Goal: Information Seeking & Learning: Learn about a topic

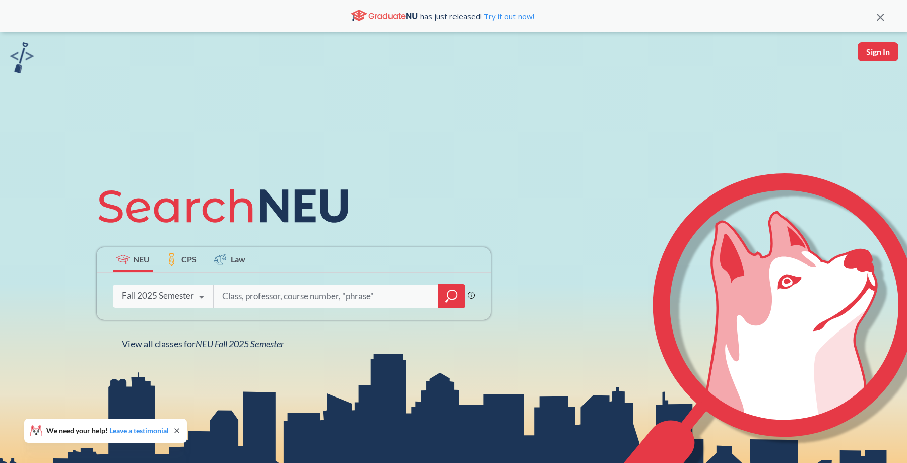
click at [249, 301] on input "search" at bounding box center [326, 296] width 210 height 21
click at [363, 293] on input "search" at bounding box center [326, 296] width 210 height 21
type input "CSYE"
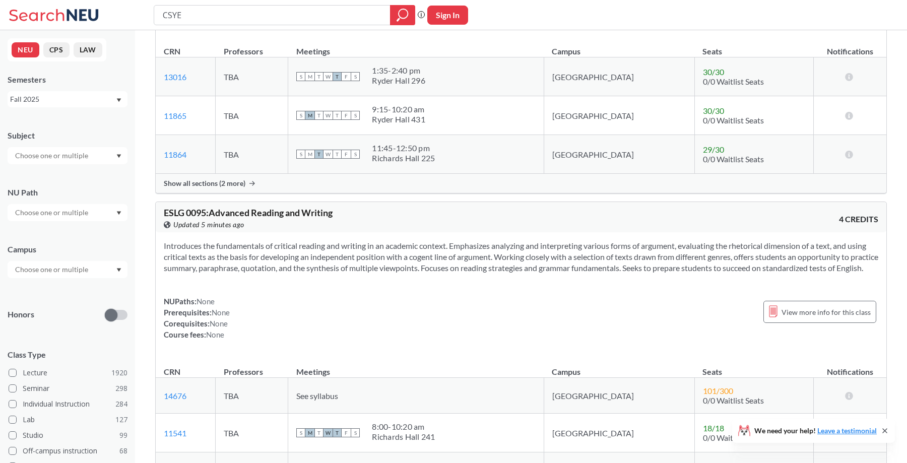
scroll to position [4368, 0]
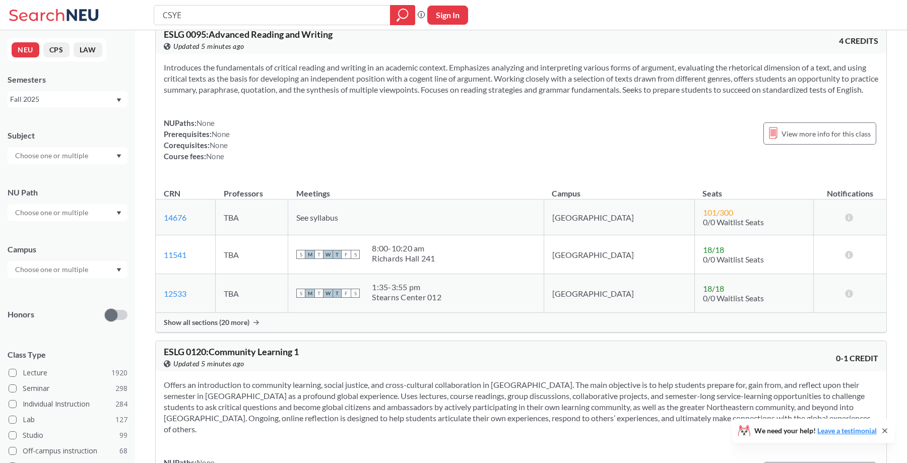
click at [287, 17] on input "CSYE" at bounding box center [272, 15] width 221 height 17
type input "CSYE 7"
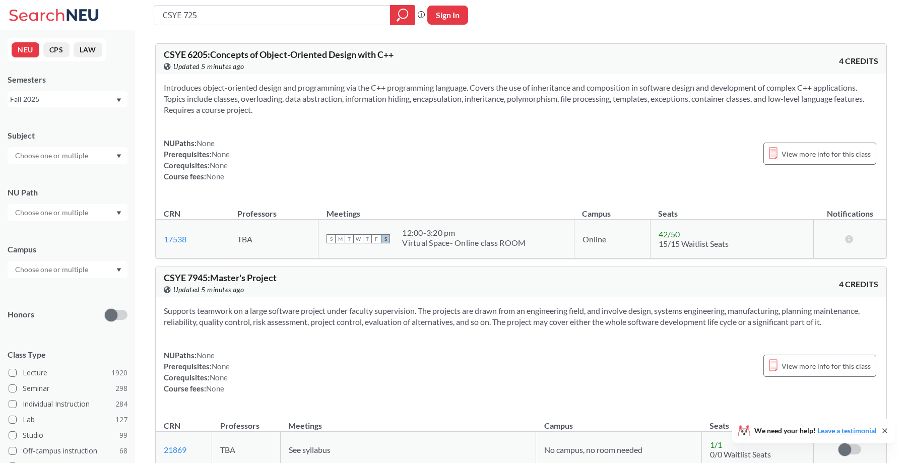
type input "CSYE 7250"
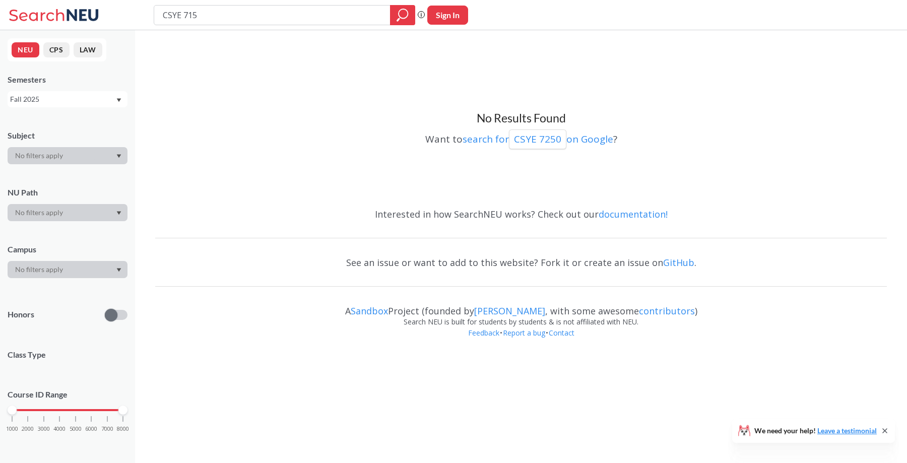
type input "CSYE 7150"
type input "INFO 7150"
click at [222, 22] on input "INFO 7150" at bounding box center [272, 15] width 221 height 17
type input "INFO"
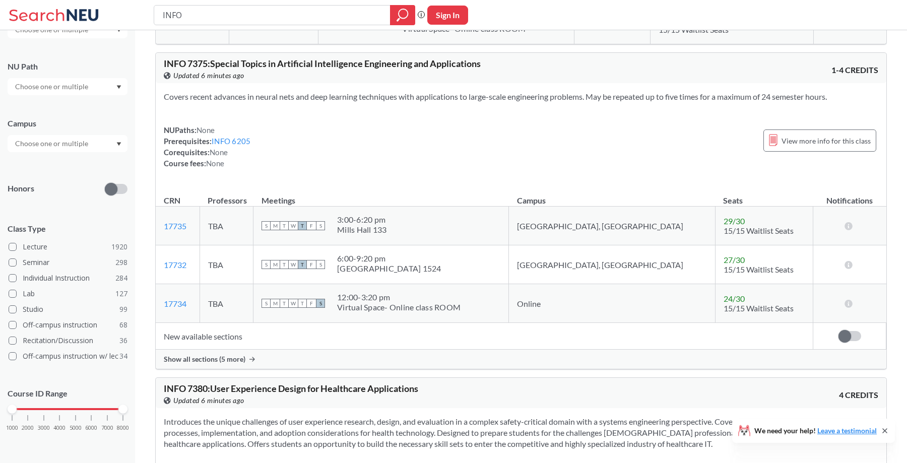
scroll to position [6937, 0]
click at [240, 353] on span "Show all sections (5 more)" at bounding box center [205, 357] width 82 height 9
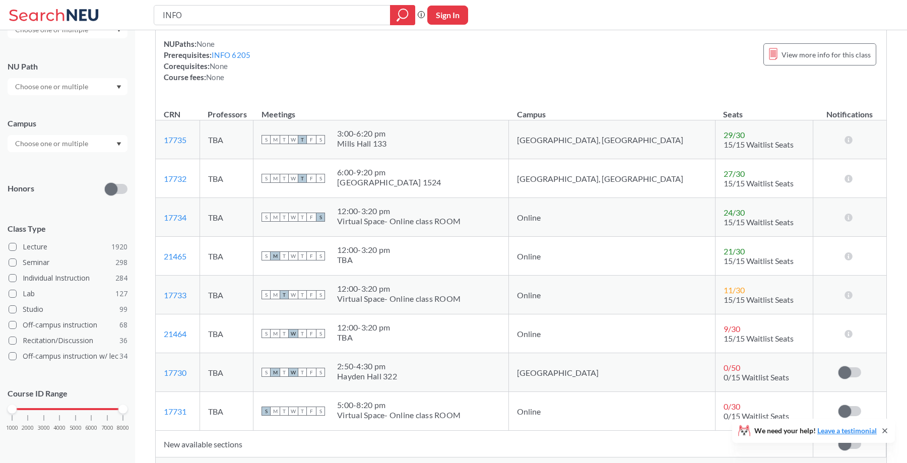
scroll to position [7365, 0]
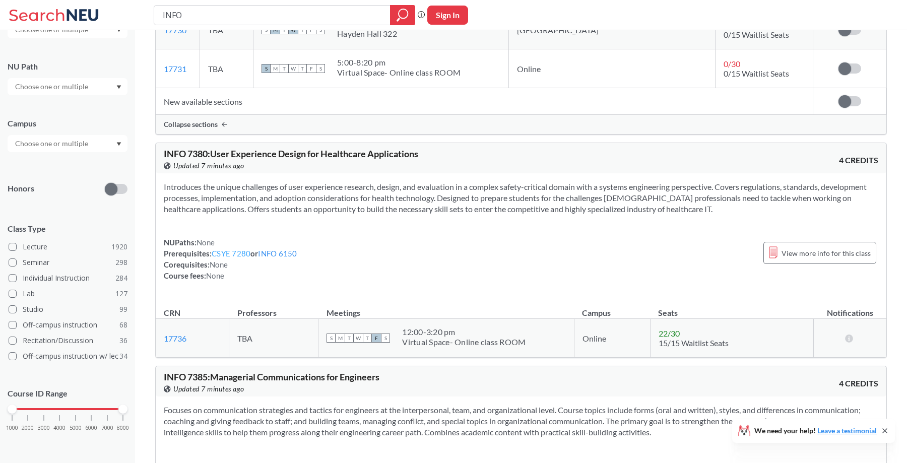
click at [224, 249] on link "CSYE 7280" at bounding box center [231, 253] width 39 height 9
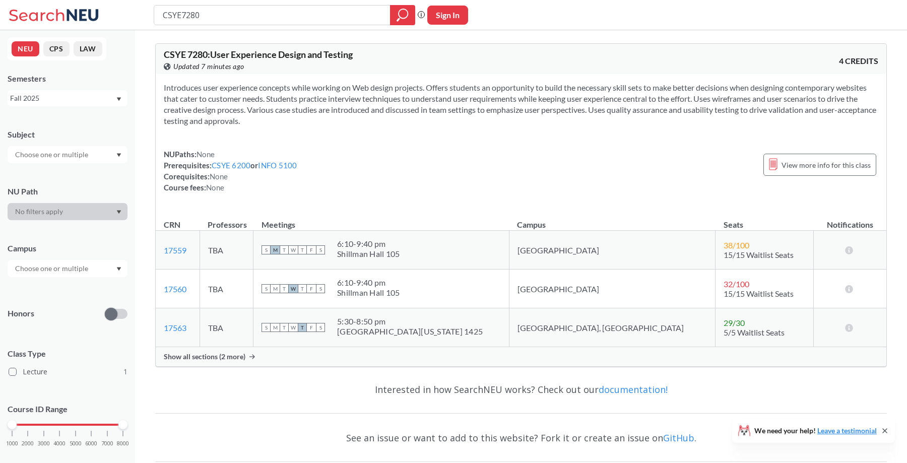
scroll to position [17, 0]
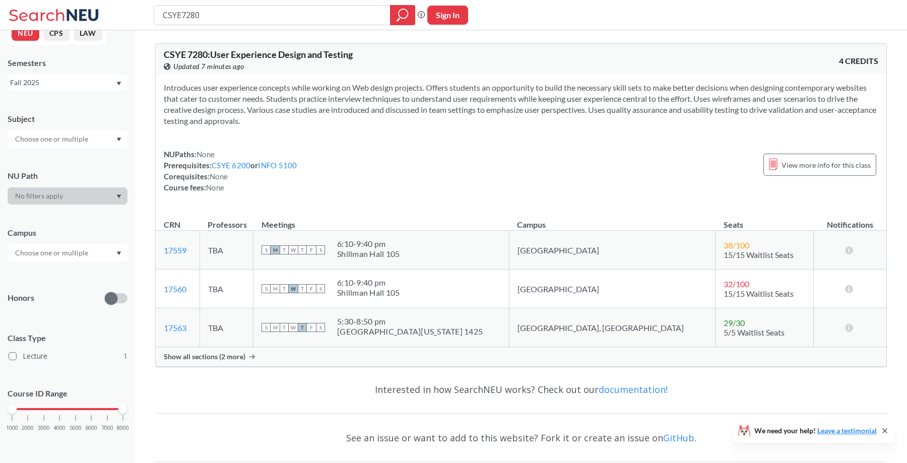
click at [282, 354] on div "Show all sections (2 more)" at bounding box center [521, 356] width 731 height 19
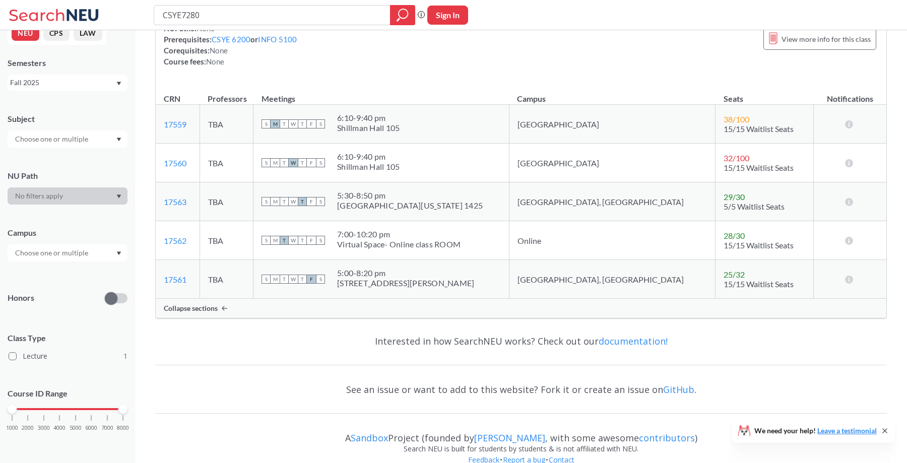
scroll to position [116, 0]
